Goal: Information Seeking & Learning: Learn about a topic

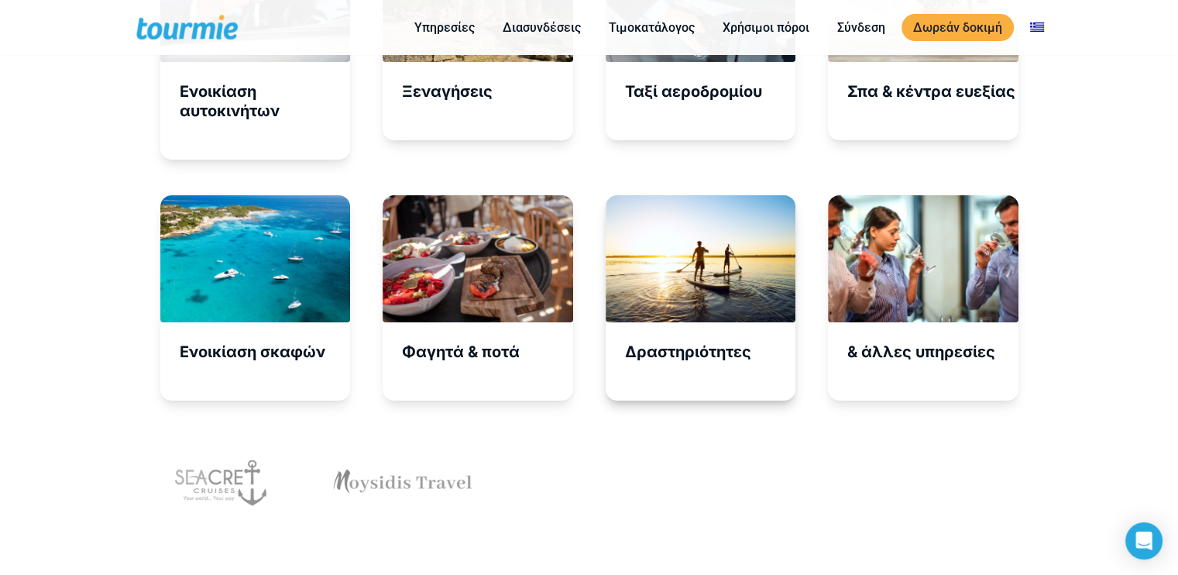
scroll to position [5512, 0]
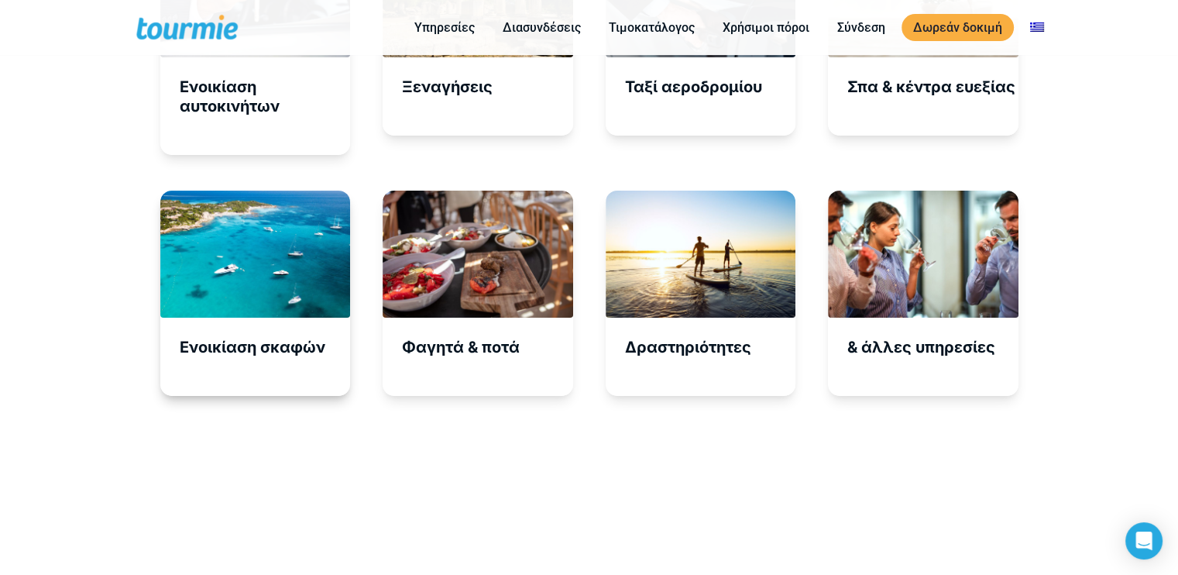
click at [307, 338] on h5 "Ενοικίαση σκαφών" at bounding box center [265, 347] width 171 height 19
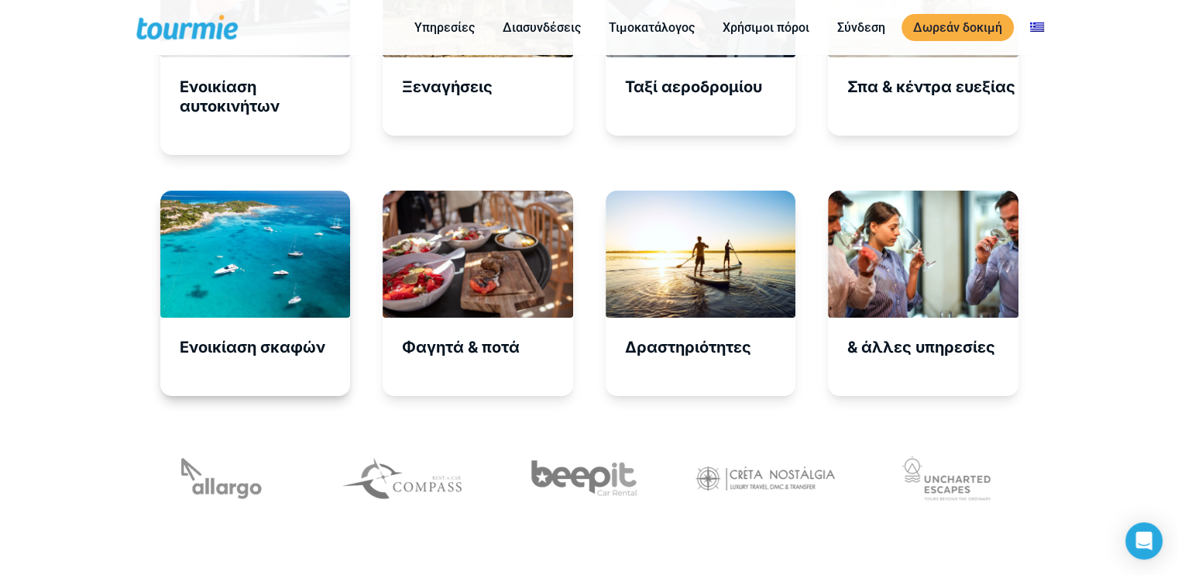
click at [318, 286] on div at bounding box center [255, 254] width 191 height 127
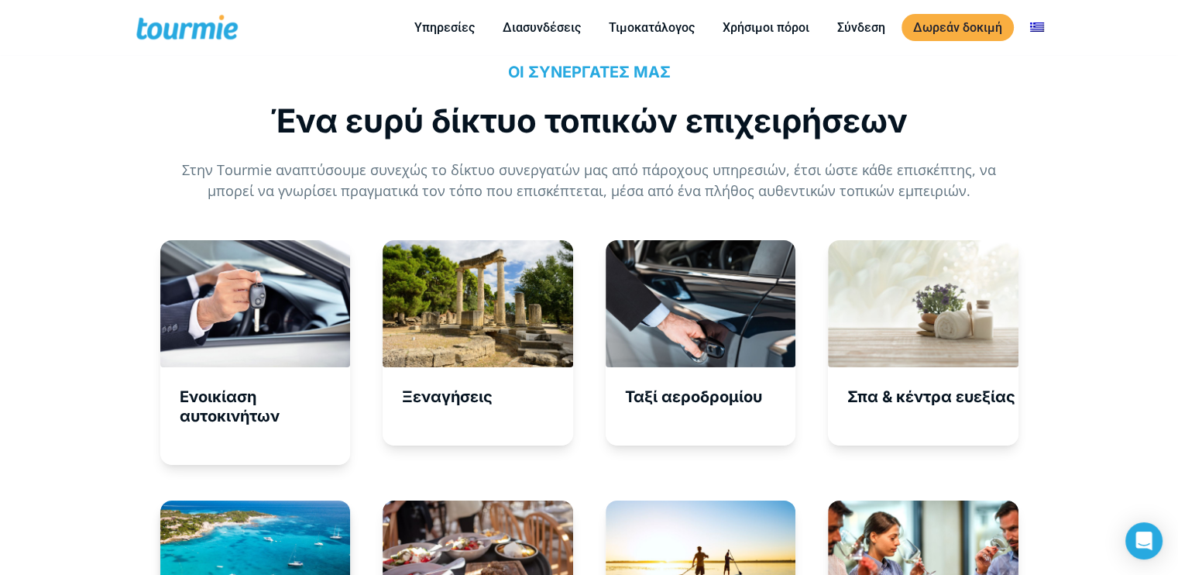
scroll to position [5202, 0]
click at [477, 328] on div at bounding box center [478, 303] width 191 height 127
drag, startPoint x: 464, startPoint y: 375, endPoint x: 560, endPoint y: 349, distance: 99.6
click at [464, 387] on h5 "Ξεναγήσεις" at bounding box center [487, 396] width 171 height 19
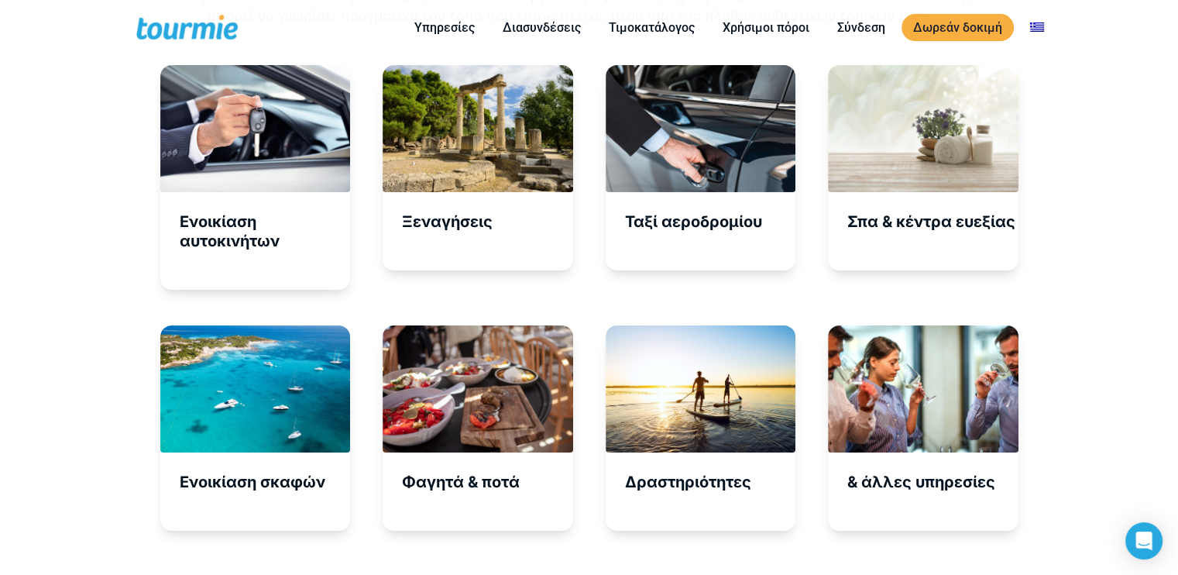
scroll to position [5381, 0]
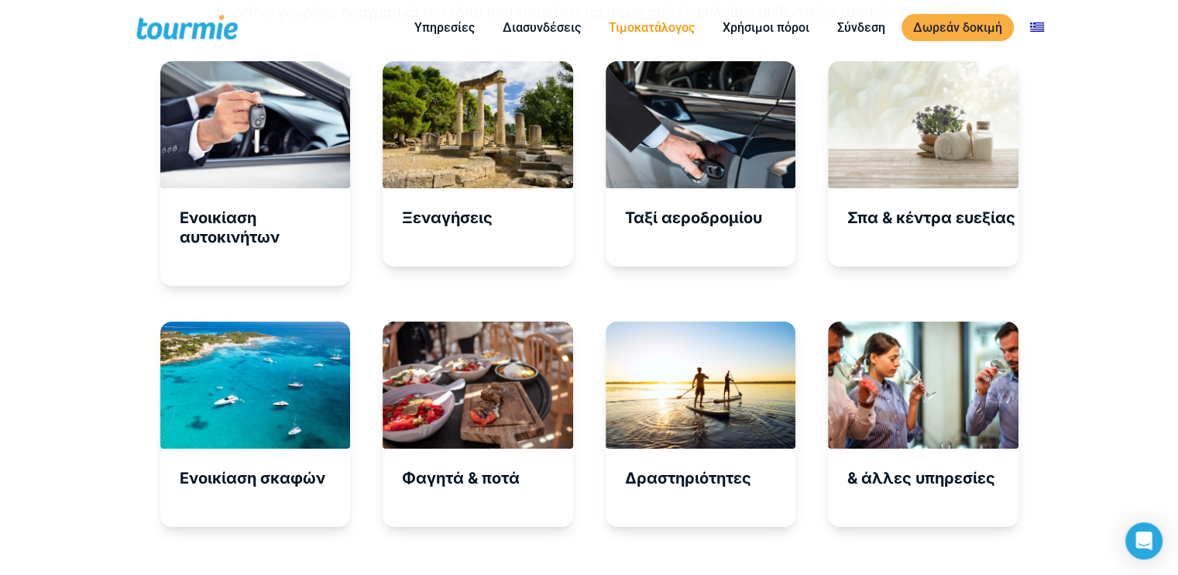
click at [651, 28] on link "Τιμοκατάλογος" at bounding box center [651, 27] width 109 height 19
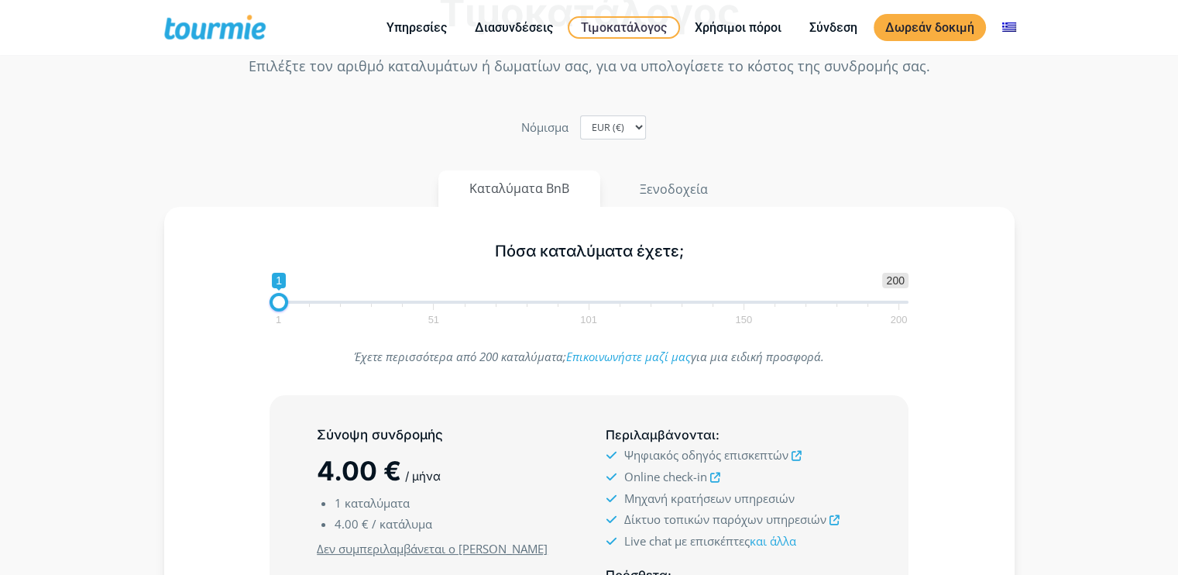
scroll to position [80, 0]
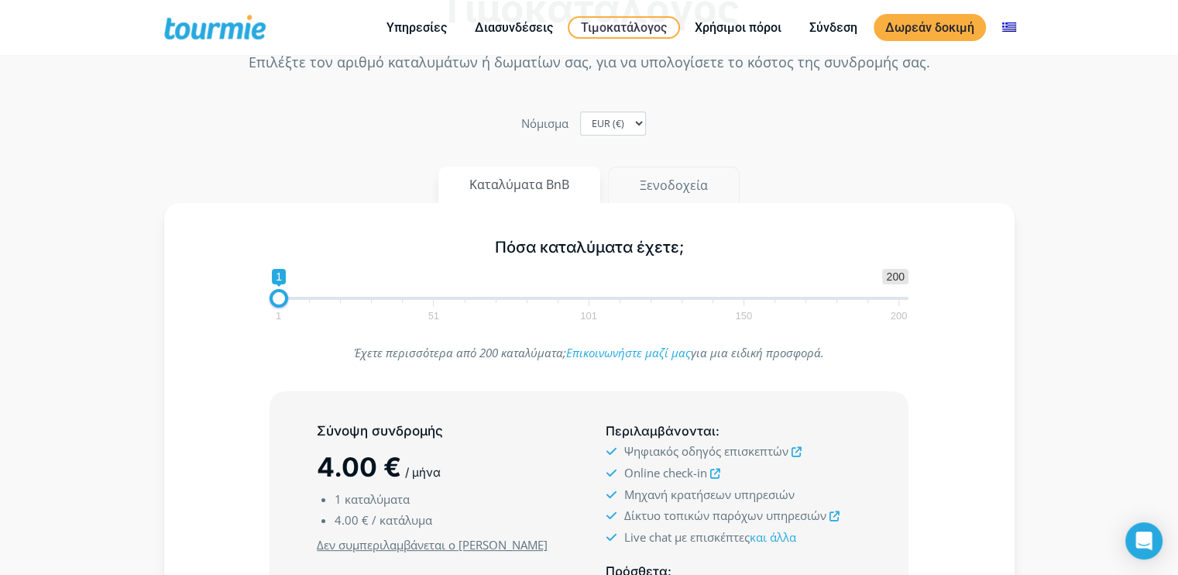
click at [675, 188] on button "Ξενοδοχεία" at bounding box center [674, 185] width 132 height 37
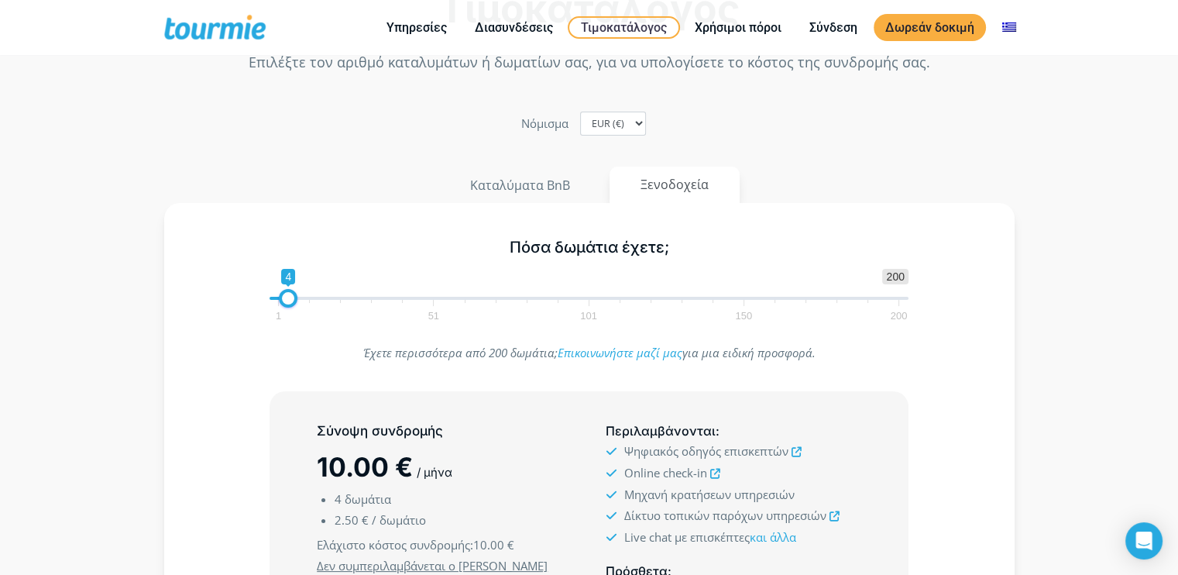
click at [425, 301] on span "1 51 101 150 200" at bounding box center [588, 309] width 620 height 19
click at [426, 300] on span "1 51 101 150 200" at bounding box center [588, 309] width 620 height 19
type input "41"
drag, startPoint x: 294, startPoint y: 296, endPoint x: 404, endPoint y: 298, distance: 110.0
click at [404, 298] on span at bounding box center [403, 298] width 19 height 19
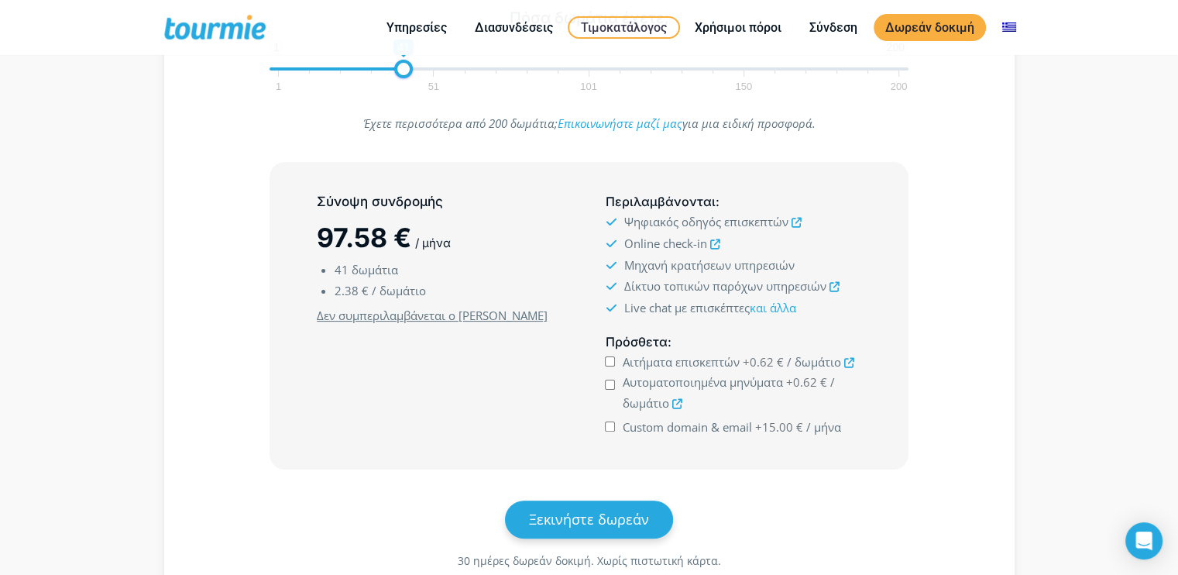
scroll to position [335, 0]
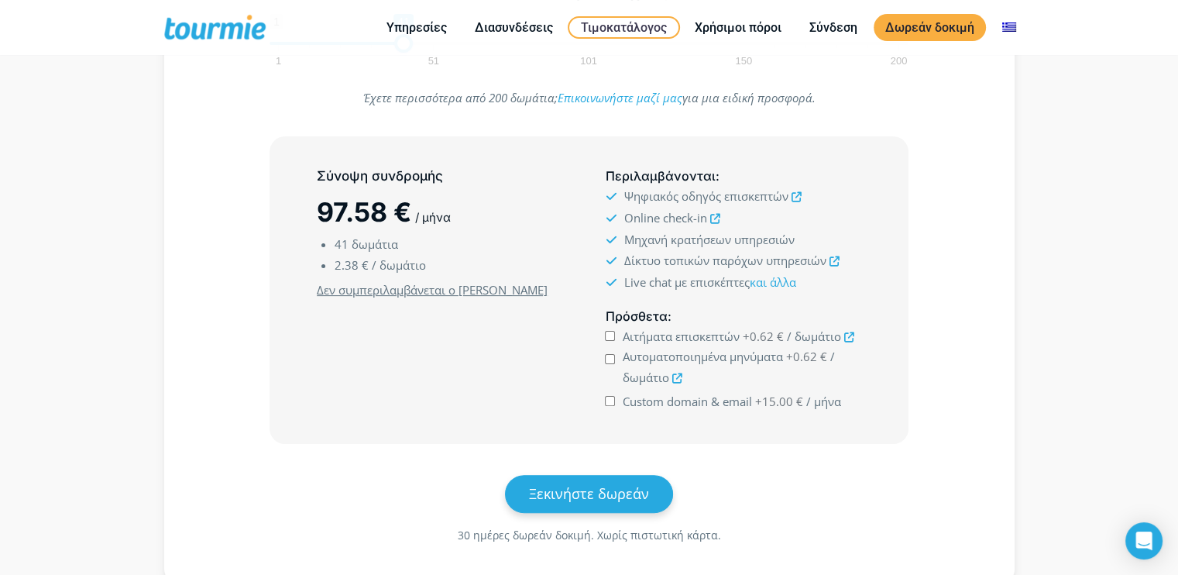
click at [794, 196] on icon at bounding box center [796, 197] width 10 height 10
click at [713, 219] on icon at bounding box center [715, 219] width 10 height 10
click at [832, 258] on icon at bounding box center [834, 261] width 10 height 10
click at [793, 279] on link "και άλλα" at bounding box center [772, 281] width 46 height 15
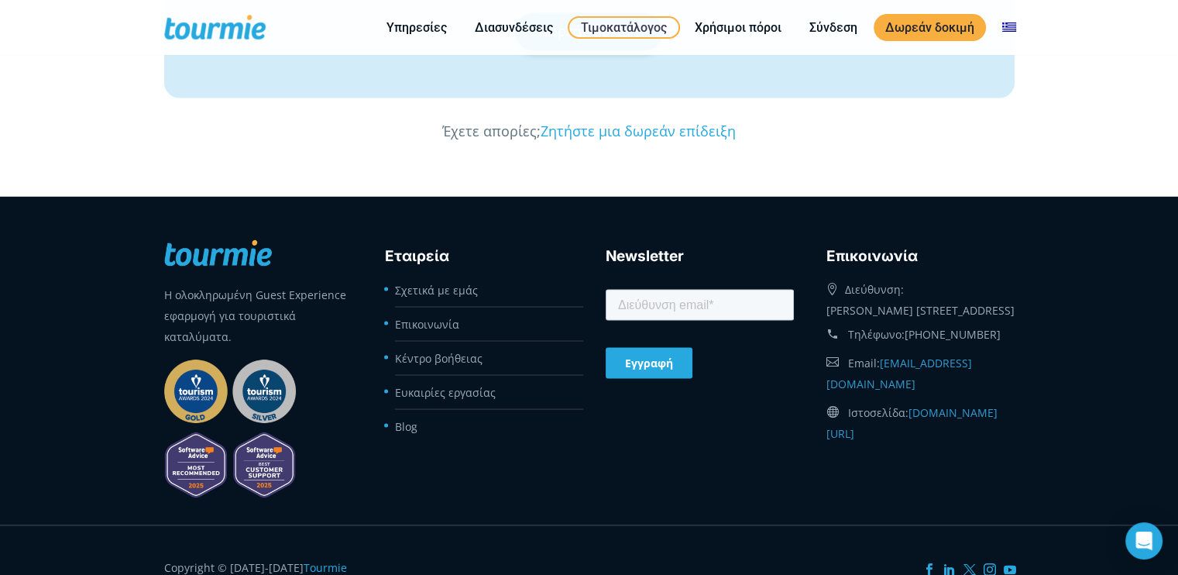
scroll to position [2856, 0]
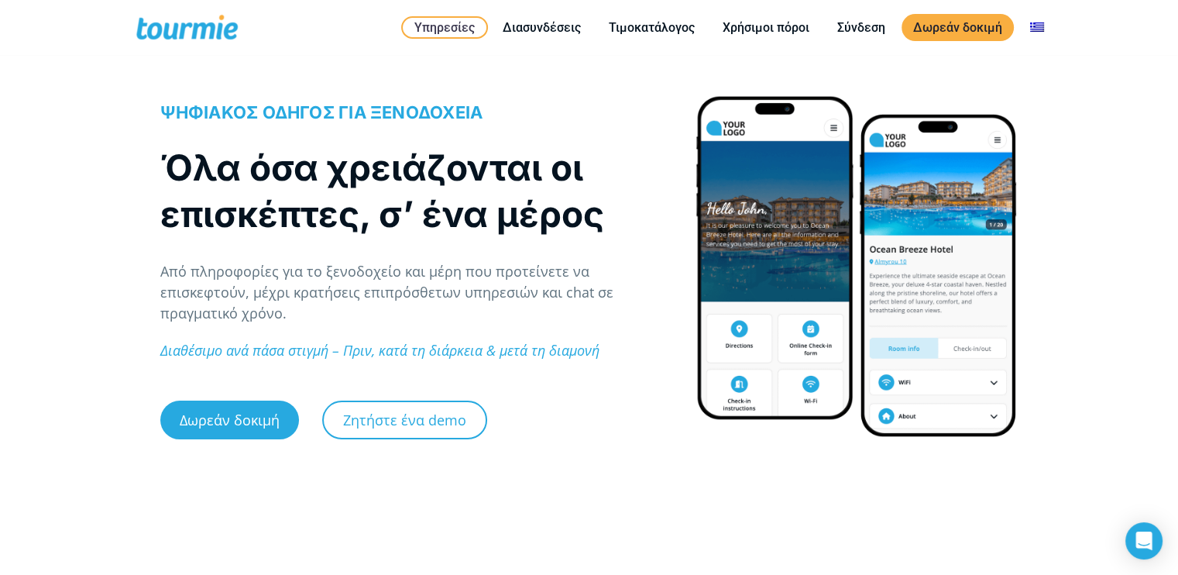
click at [989, 215] on div at bounding box center [857, 266] width 324 height 342
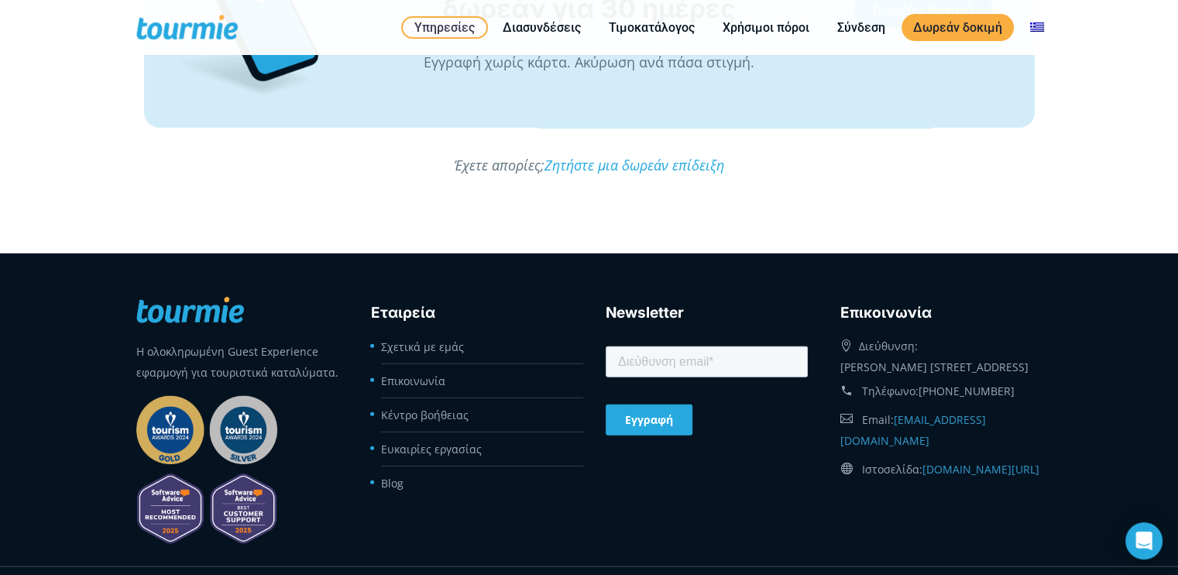
scroll to position [4444, 0]
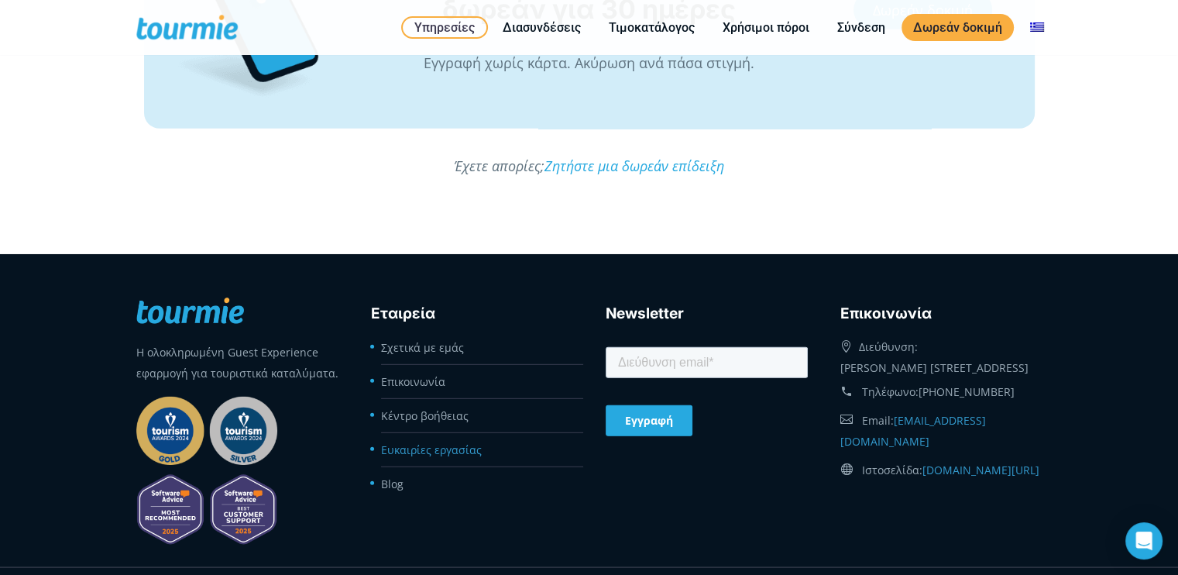
click at [450, 442] on link "Ευκαιρίες εργασίας" at bounding box center [431, 449] width 101 height 15
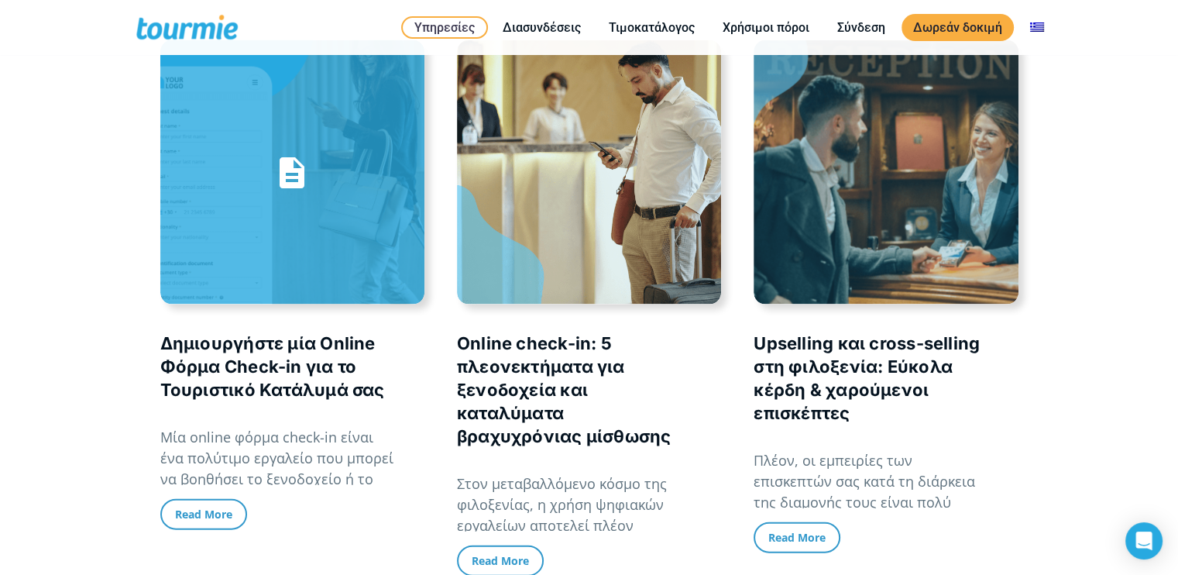
scroll to position [3256, 0]
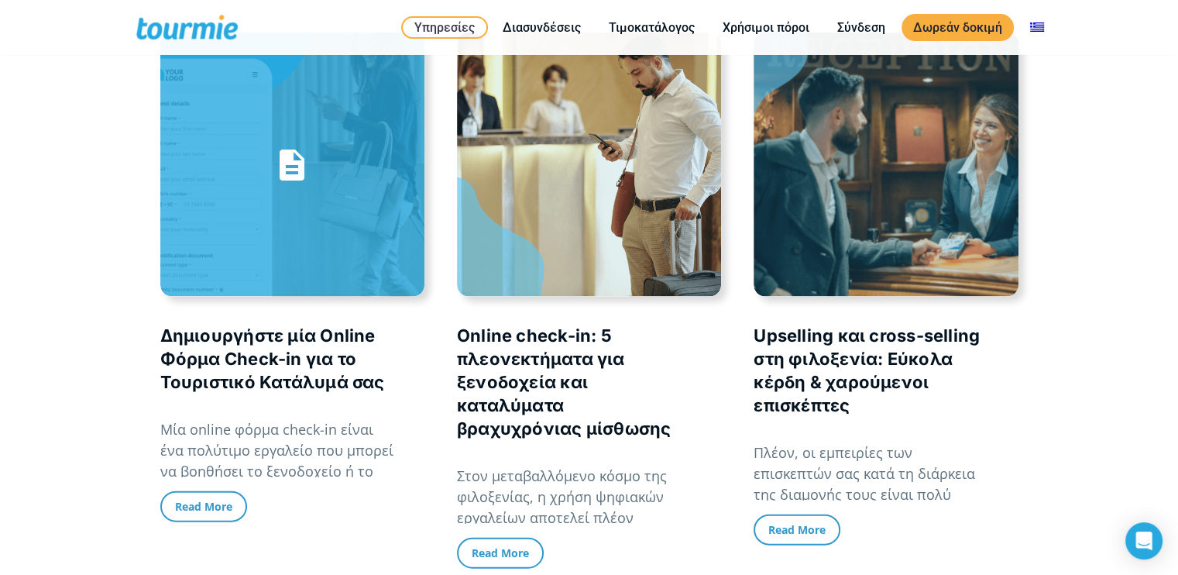
click at [308, 177] on link "Δημιουργήστε μία Online Φόρμα Check-in για το Τουριστικό Κατάλυμά σας" at bounding box center [292, 165] width 264 height 264
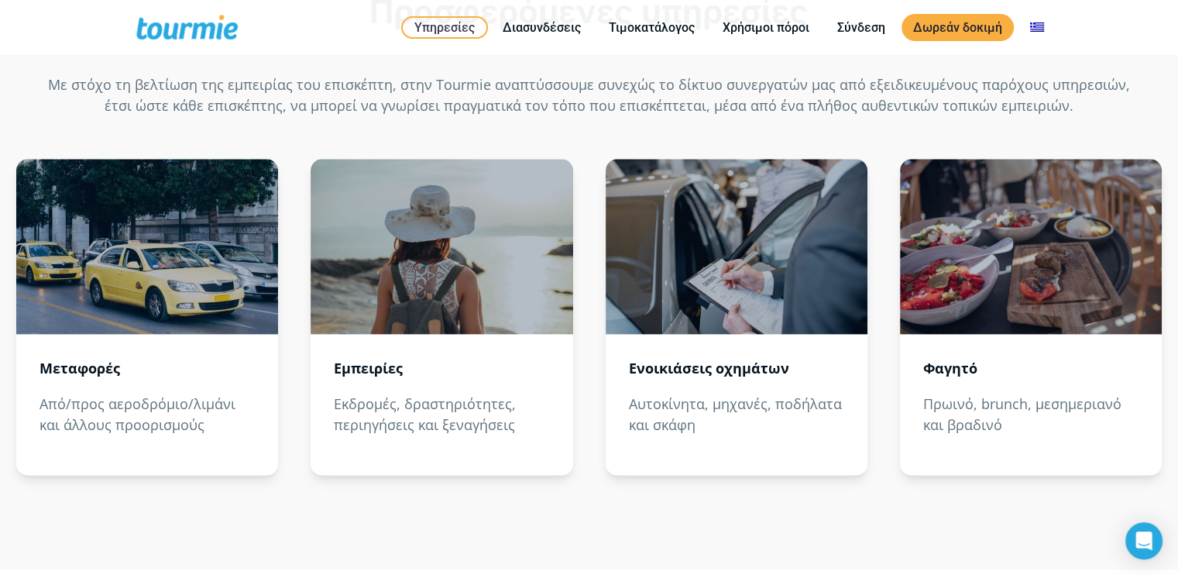
scroll to position [1816, 0]
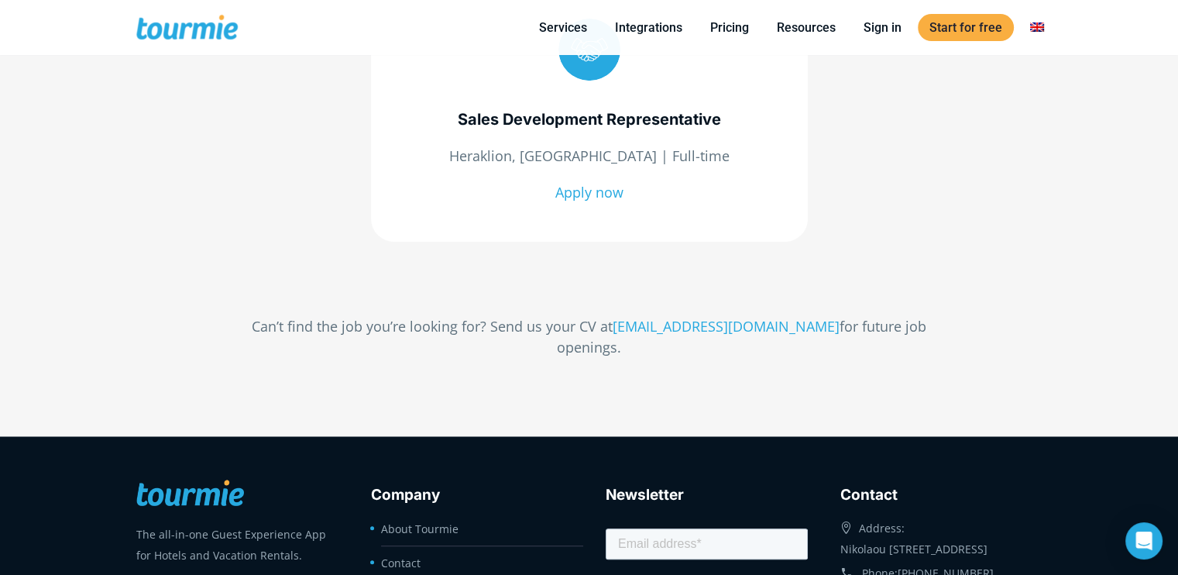
scroll to position [607, 0]
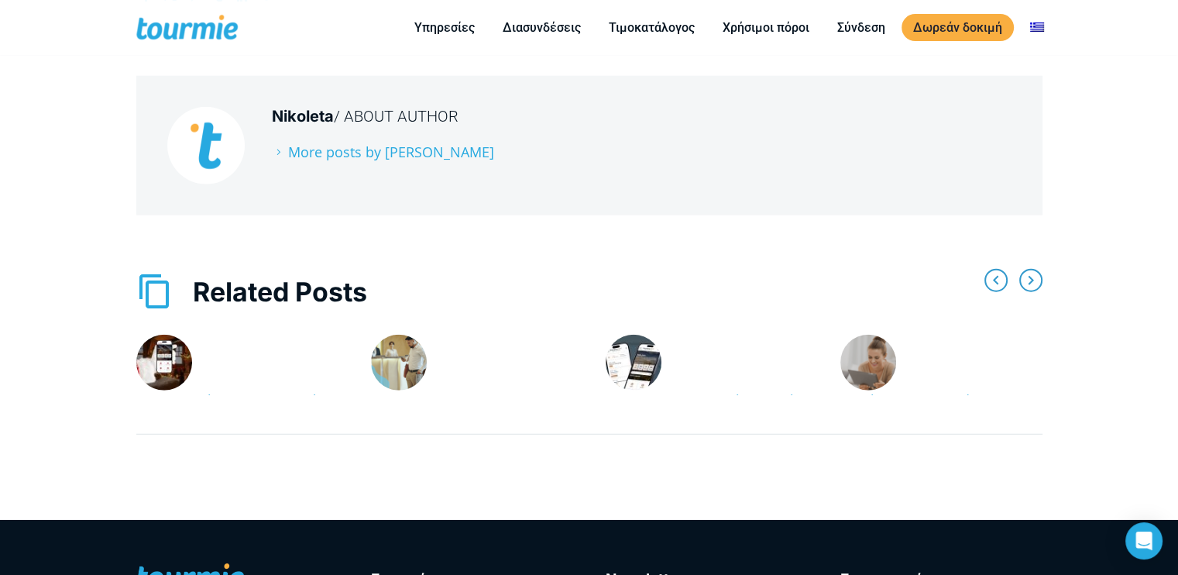
scroll to position [4006, 0]
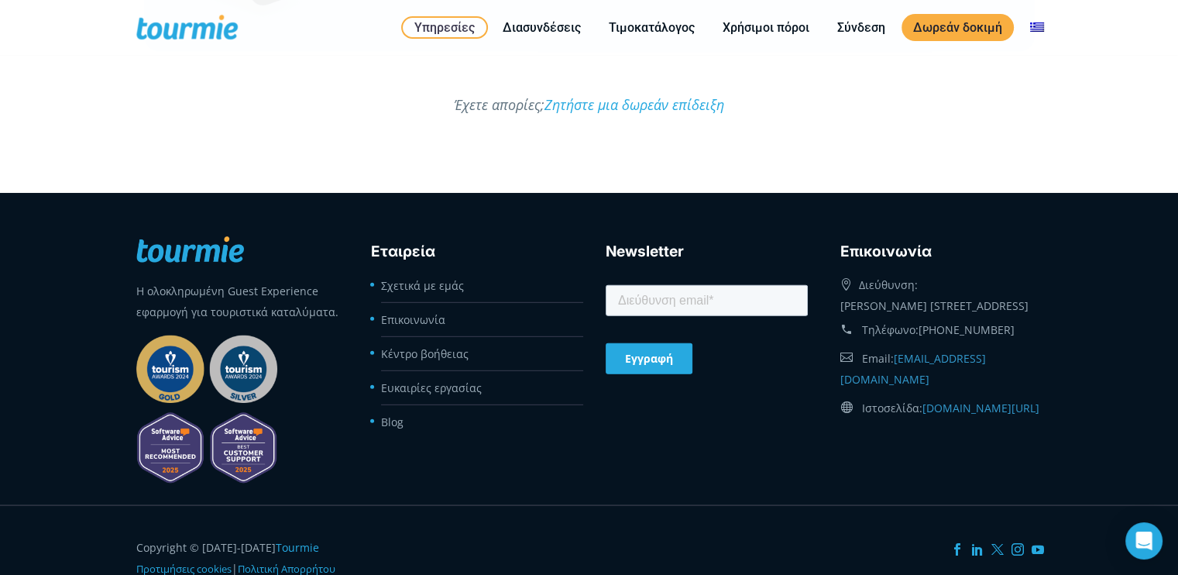
scroll to position [4490, 0]
